Goal: Task Accomplishment & Management: Use online tool/utility

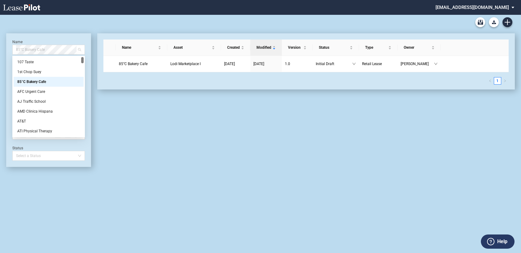
drag, startPoint x: 61, startPoint y: 50, endPoint x: 0, endPoint y: 45, distance: 61.9
click at [0, 45] on html ".bocls-1{fill:#26354a;fill-rule:evenodd} Loading... × tnoteboom@diamondlawpa.co…" at bounding box center [260, 126] width 521 height 253
click at [64, 51] on span "85°C Bakery Cafe" at bounding box center [48, 49] width 65 height 9
drag, startPoint x: 64, startPoint y: 50, endPoint x: 2, endPoint y: 45, distance: 61.6
click at [2, 45] on div "Lease Blank Form - Generic Lease Blank Form - Virginia Lease Blank Form - Calif…" at bounding box center [260, 134] width 521 height 238
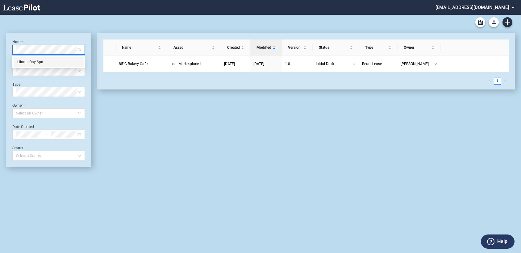
click at [32, 62] on div "Hiatus Day Spa" at bounding box center [48, 62] width 63 height 6
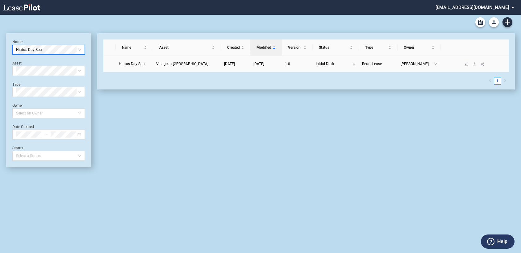
click at [172, 64] on span "Village at [GEOGRAPHIC_DATA]" at bounding box center [182, 64] width 52 height 4
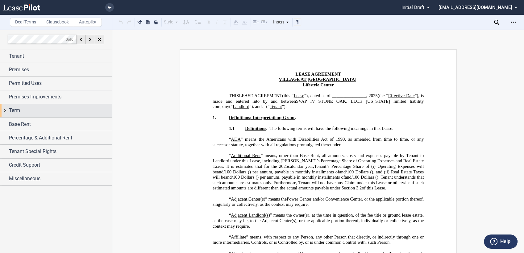
click at [45, 110] on div "Term" at bounding box center [60, 110] width 103 height 7
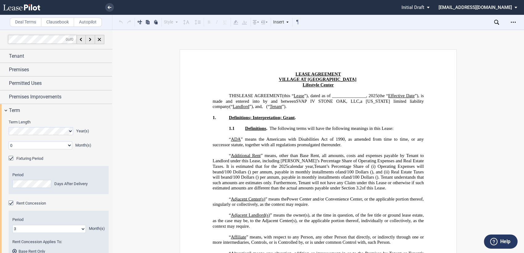
drag, startPoint x: 69, startPoint y: 144, endPoint x: 65, endPoint y: 143, distance: 3.6
click at [69, 144] on select "0 1 2 3 4 5 6 7 8 9 10 11" at bounding box center [41, 145] width 64 height 8
select select "number:3"
click at [9, 141] on select "0 1 2 3 4 5 6 7 8 9 10 11" at bounding box center [41, 145] width 64 height 8
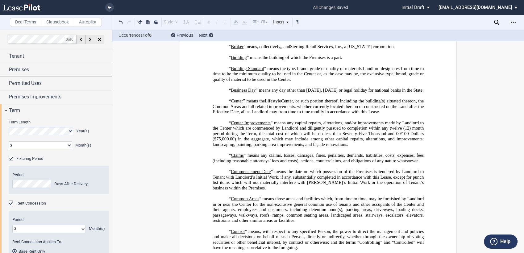
scroll to position [427, 0]
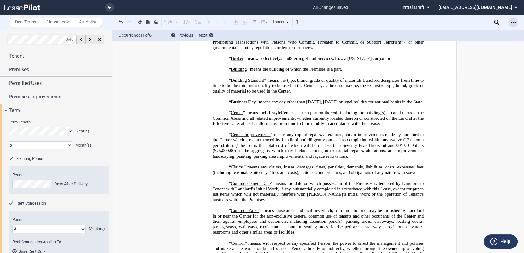
click at [516, 22] on div "Open Lease options menu" at bounding box center [513, 22] width 10 height 10
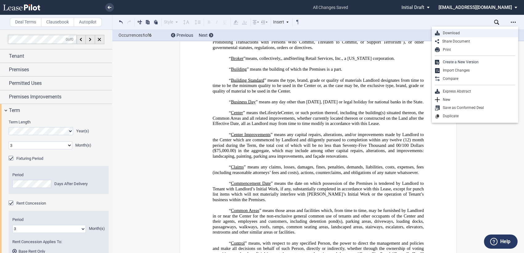
click at [491, 32] on div "Download" at bounding box center [477, 33] width 75 height 5
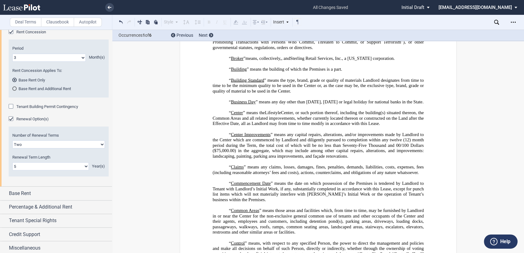
scroll to position [173, 0]
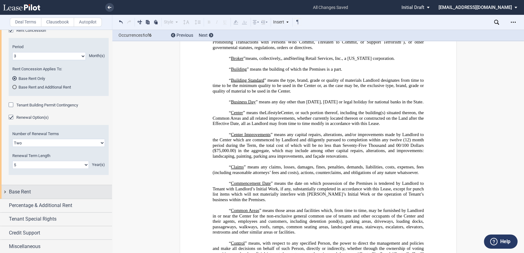
click at [36, 193] on div "Base Rent" at bounding box center [60, 191] width 103 height 7
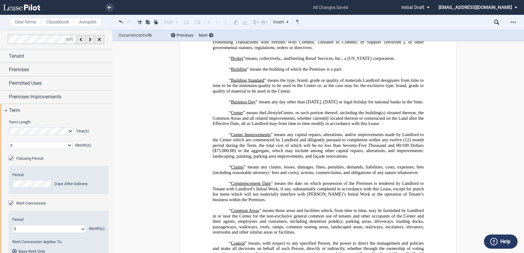
scroll to position [0, 0]
click at [72, 97] on div "Premises Improvements" at bounding box center [60, 96] width 103 height 7
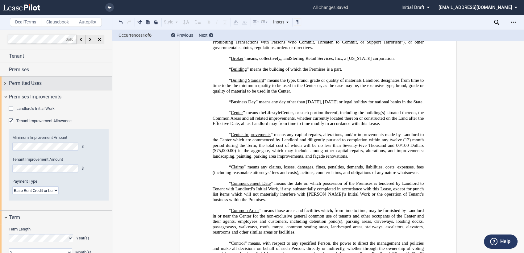
click at [70, 82] on div "Permitted Uses" at bounding box center [60, 83] width 103 height 7
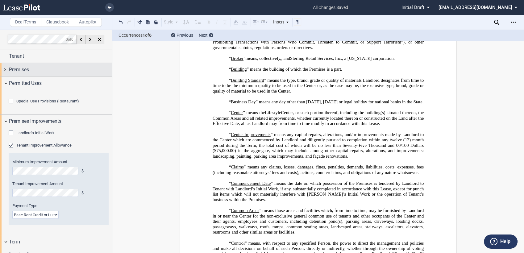
click at [73, 70] on div "Premises" at bounding box center [60, 69] width 103 height 7
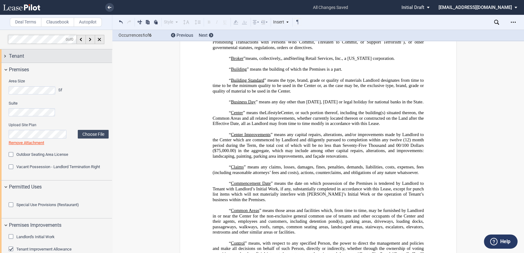
click at [77, 56] on div "Tenant" at bounding box center [60, 55] width 103 height 7
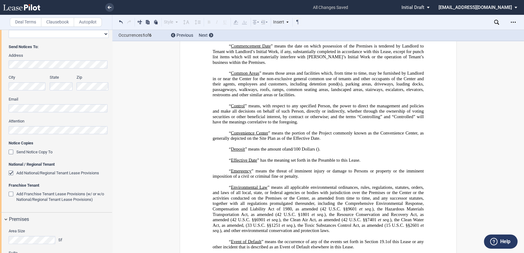
scroll to position [599, 0]
